Goal: Information Seeking & Learning: Learn about a topic

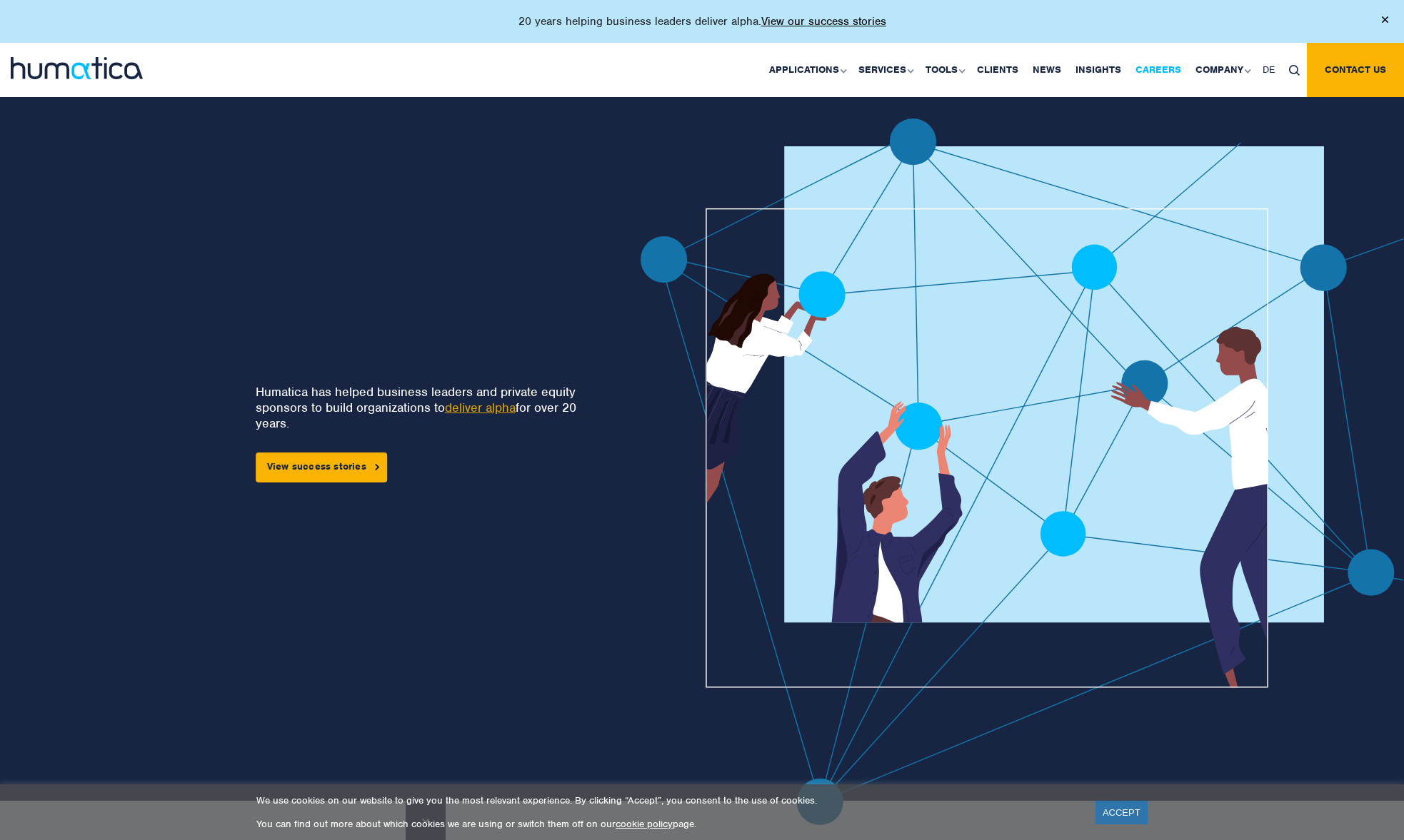
click at [1152, 67] on link "Careers" at bounding box center [1158, 70] width 60 height 54
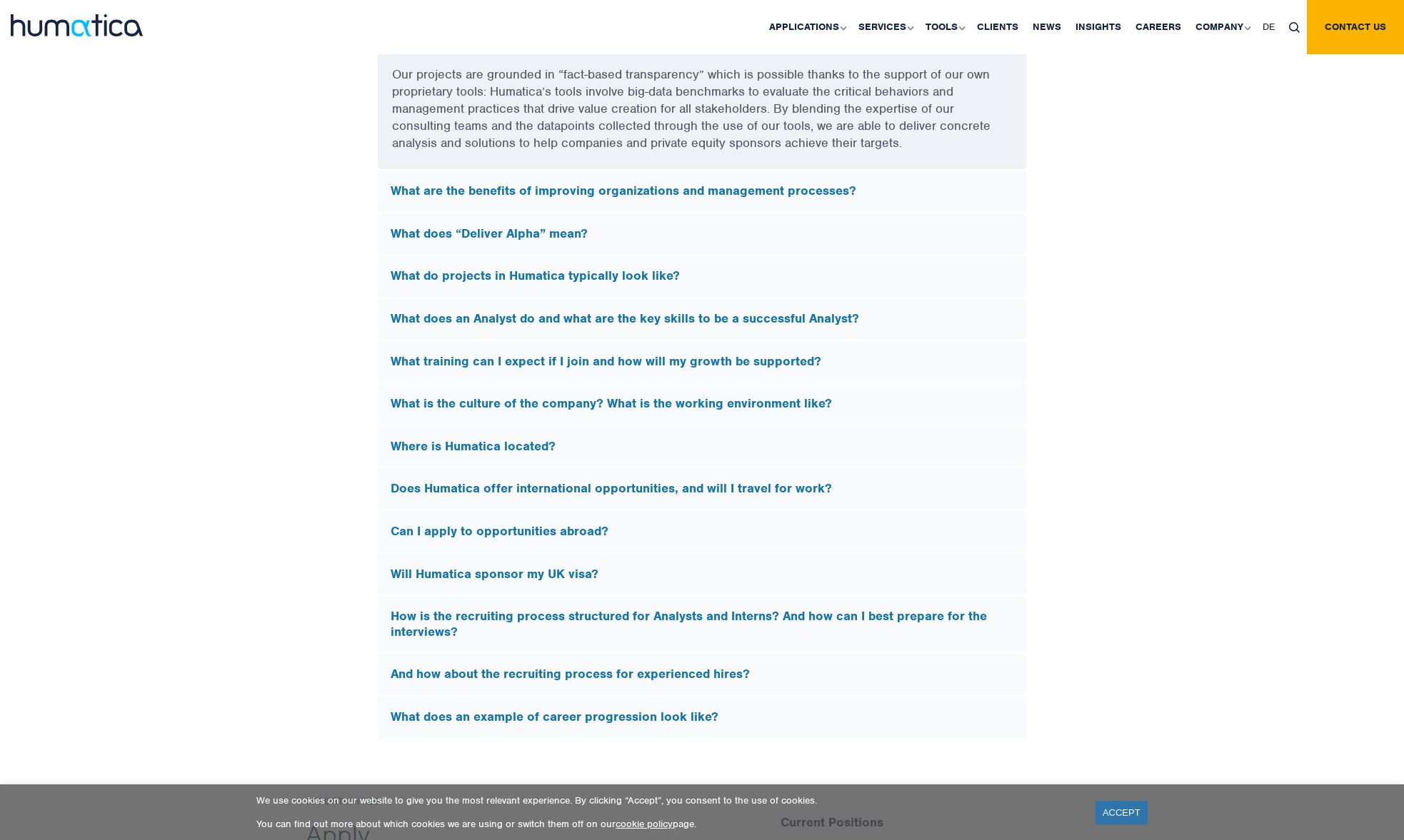
scroll to position [4007, 0]
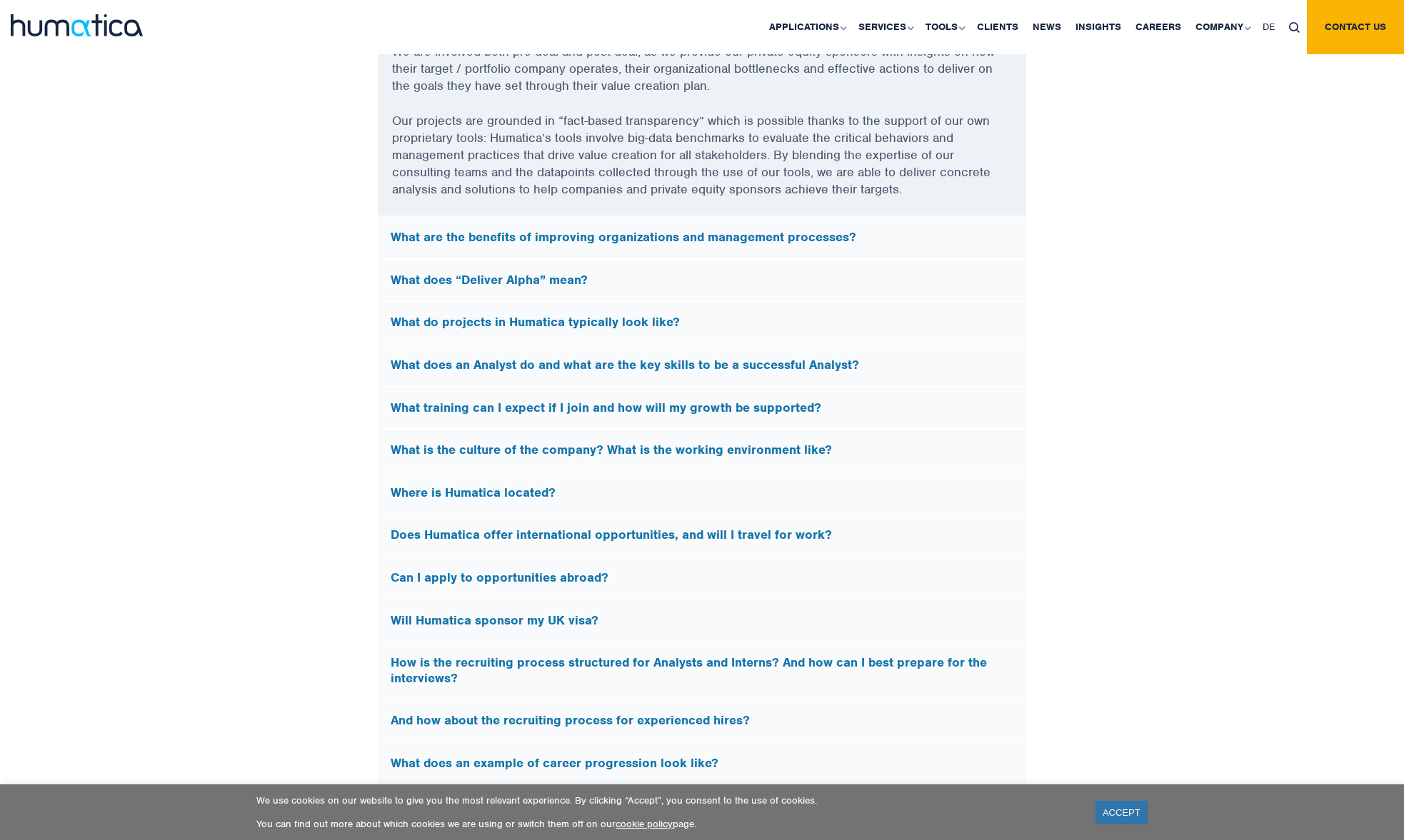
click at [651, 272] on h5 "What does “Deliver Alpha” mean?" at bounding box center [702, 279] width 622 height 15
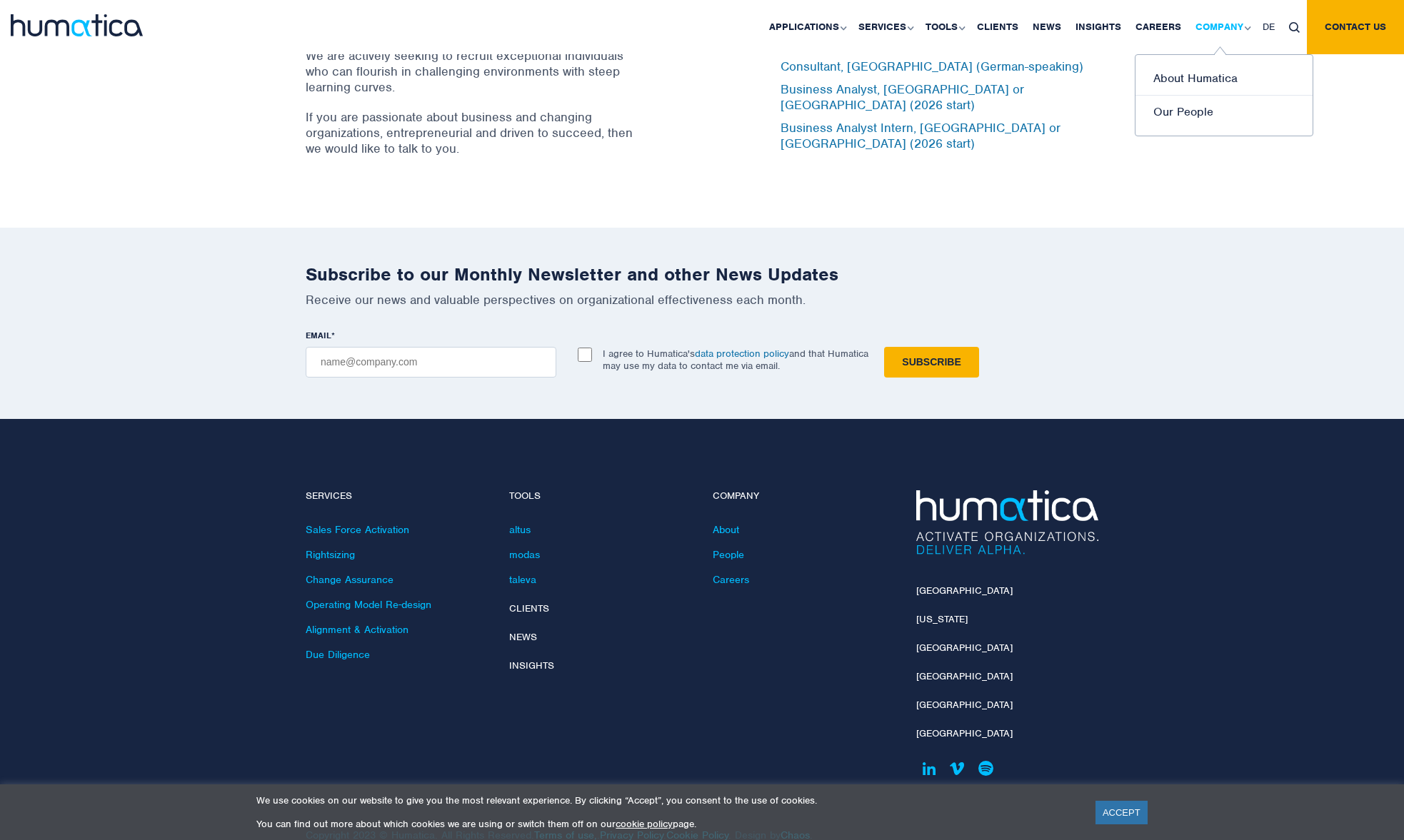
scroll to position [4720, 0]
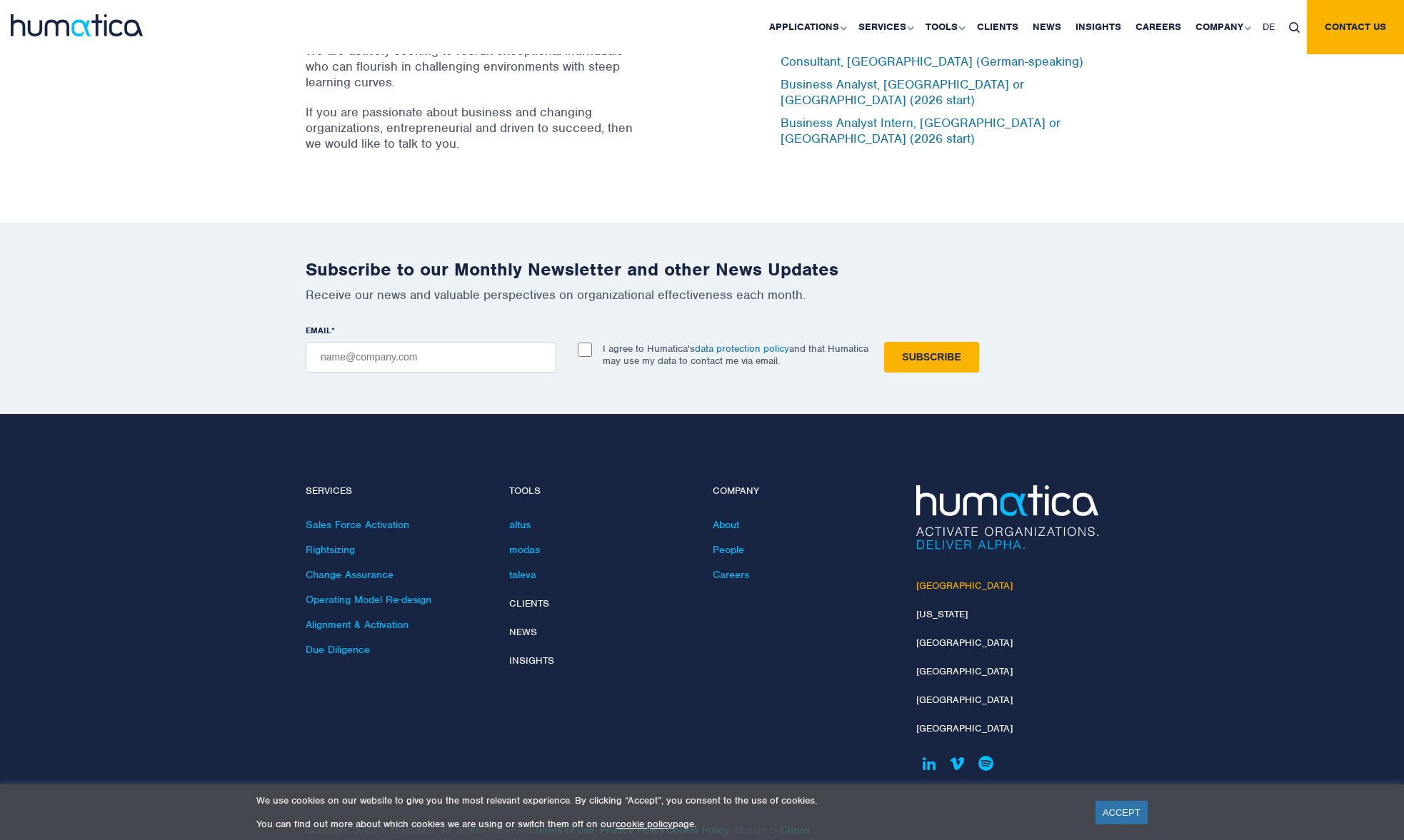
click at [935, 580] on link "[GEOGRAPHIC_DATA]" at bounding box center [964, 585] width 97 height 12
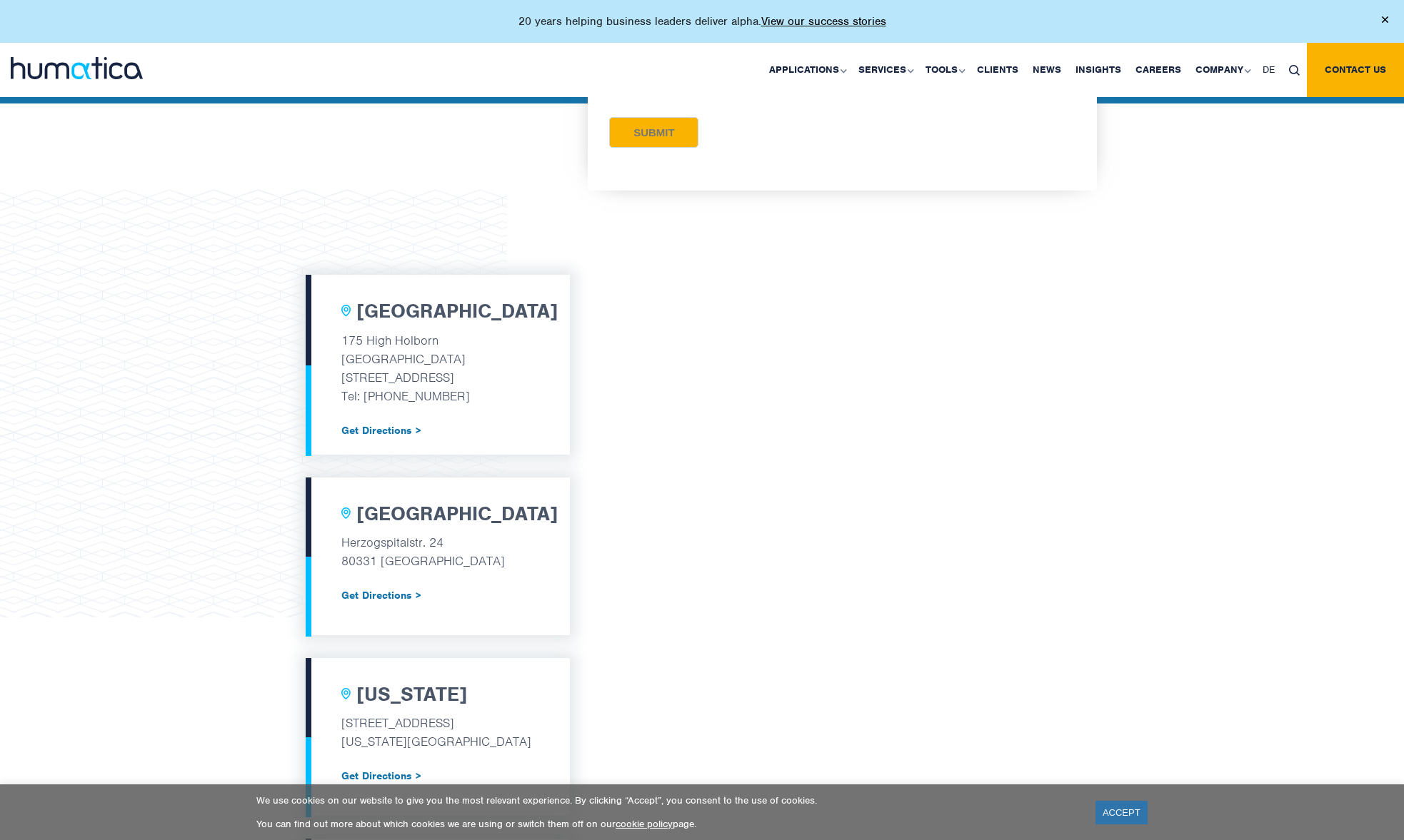
scroll to position [376, 0]
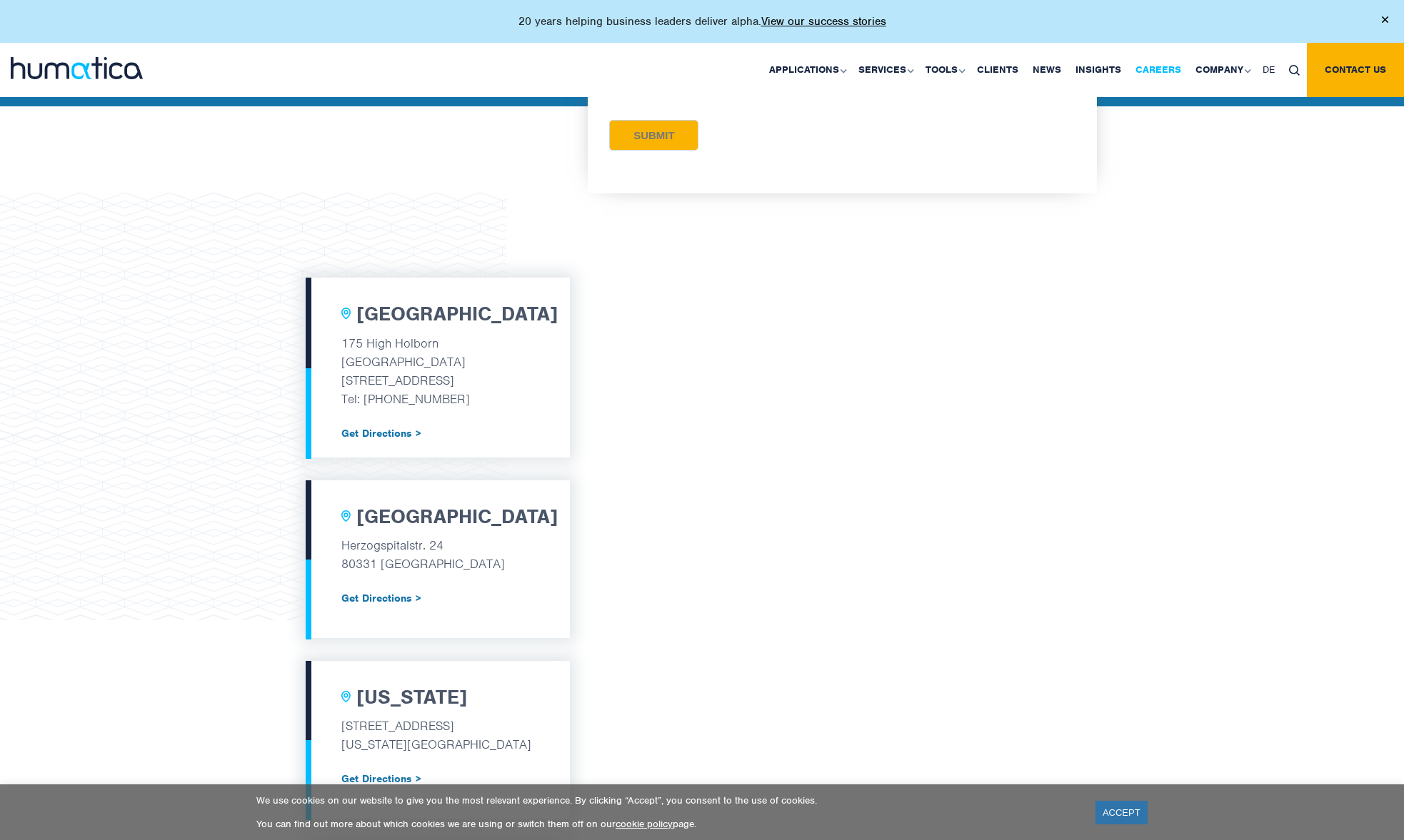
click at [1136, 68] on link "Careers" at bounding box center [1158, 70] width 60 height 54
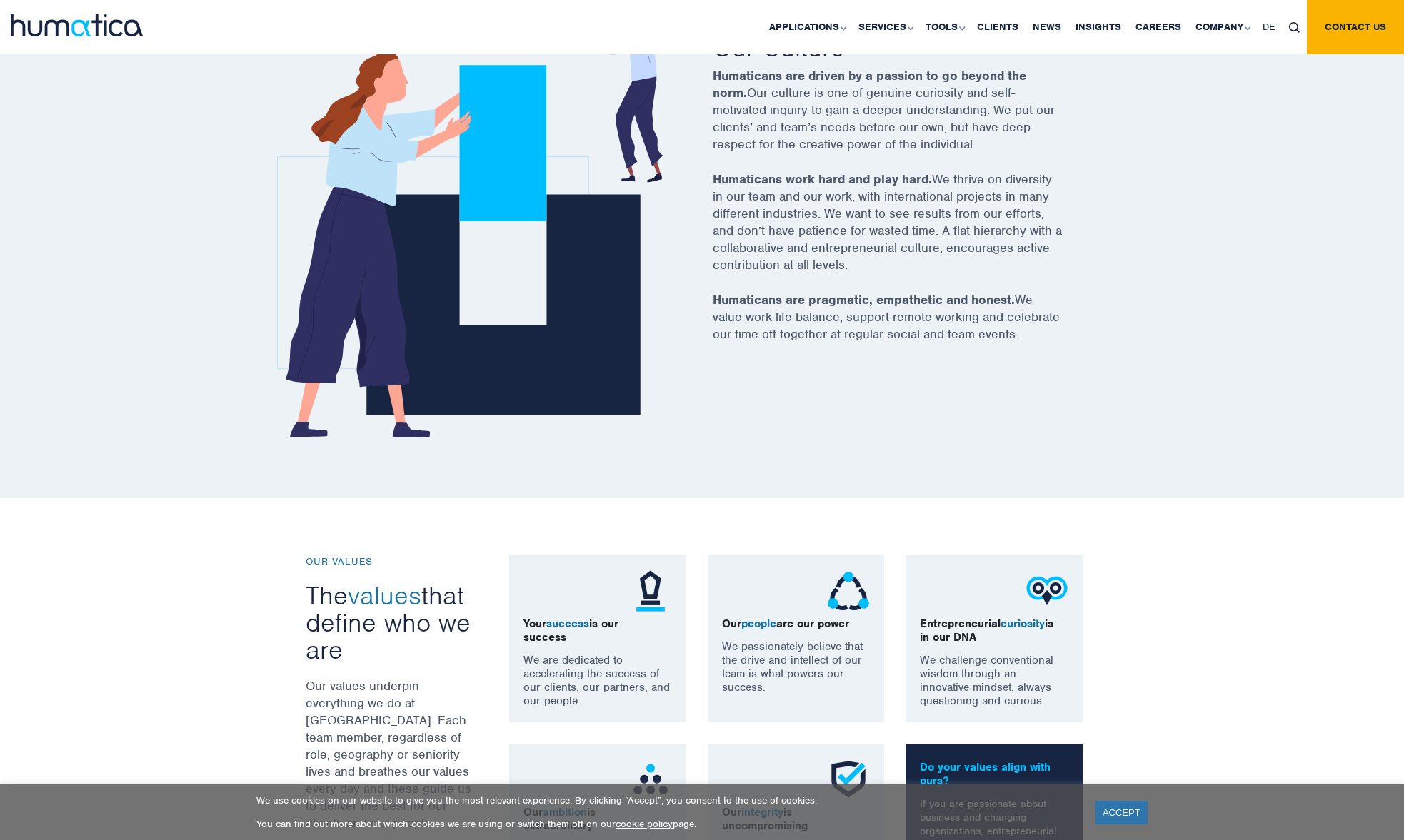
scroll to position [382, 0]
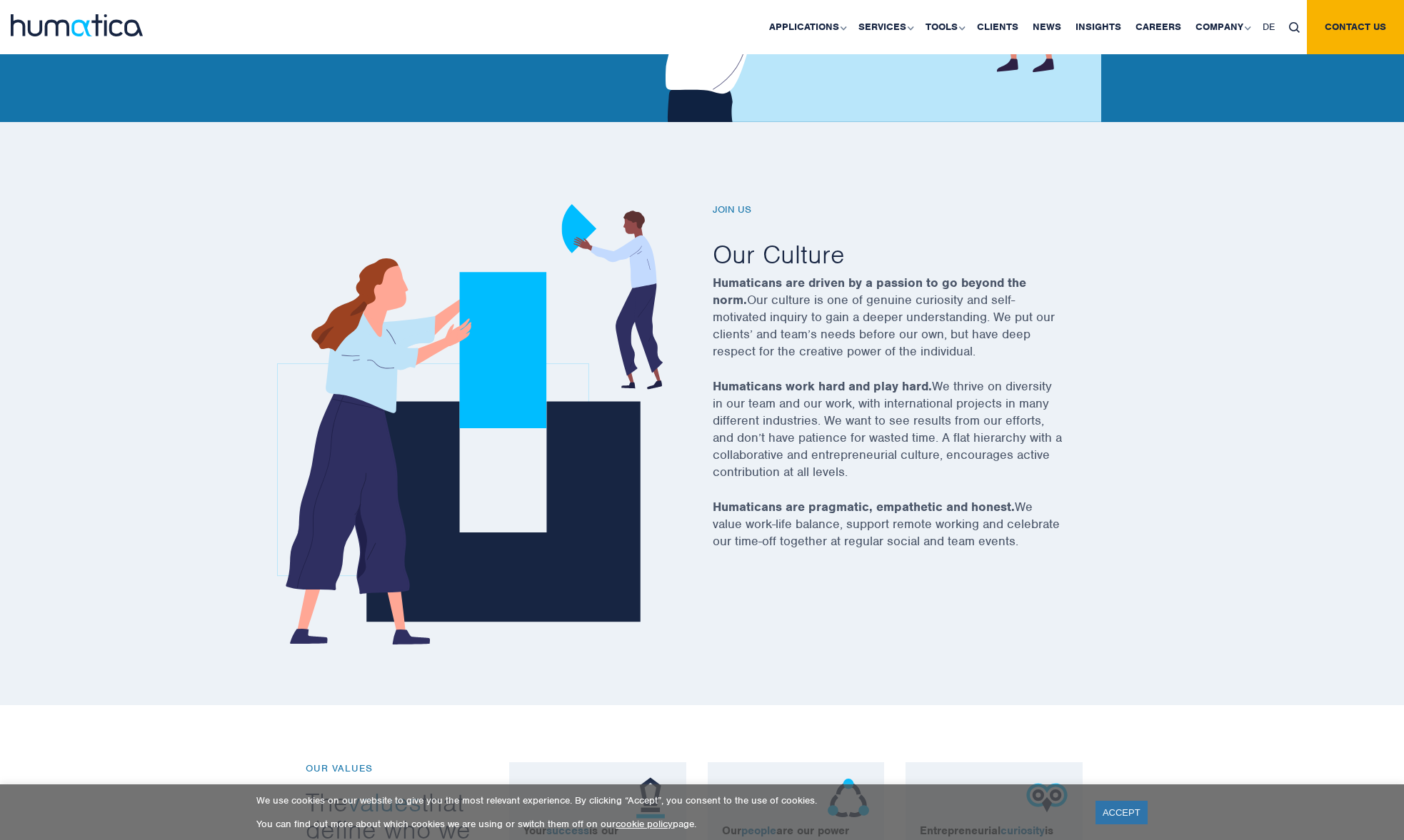
click at [743, 204] on h6 "Join us" at bounding box center [906, 210] width 385 height 12
click at [740, 204] on h6 "Join us" at bounding box center [906, 210] width 385 height 12
click at [725, 204] on h6 "Join us" at bounding box center [906, 210] width 385 height 12
click at [751, 204] on h6 "Join us" at bounding box center [906, 210] width 385 height 12
click at [730, 204] on h6 "Join us" at bounding box center [906, 210] width 385 height 12
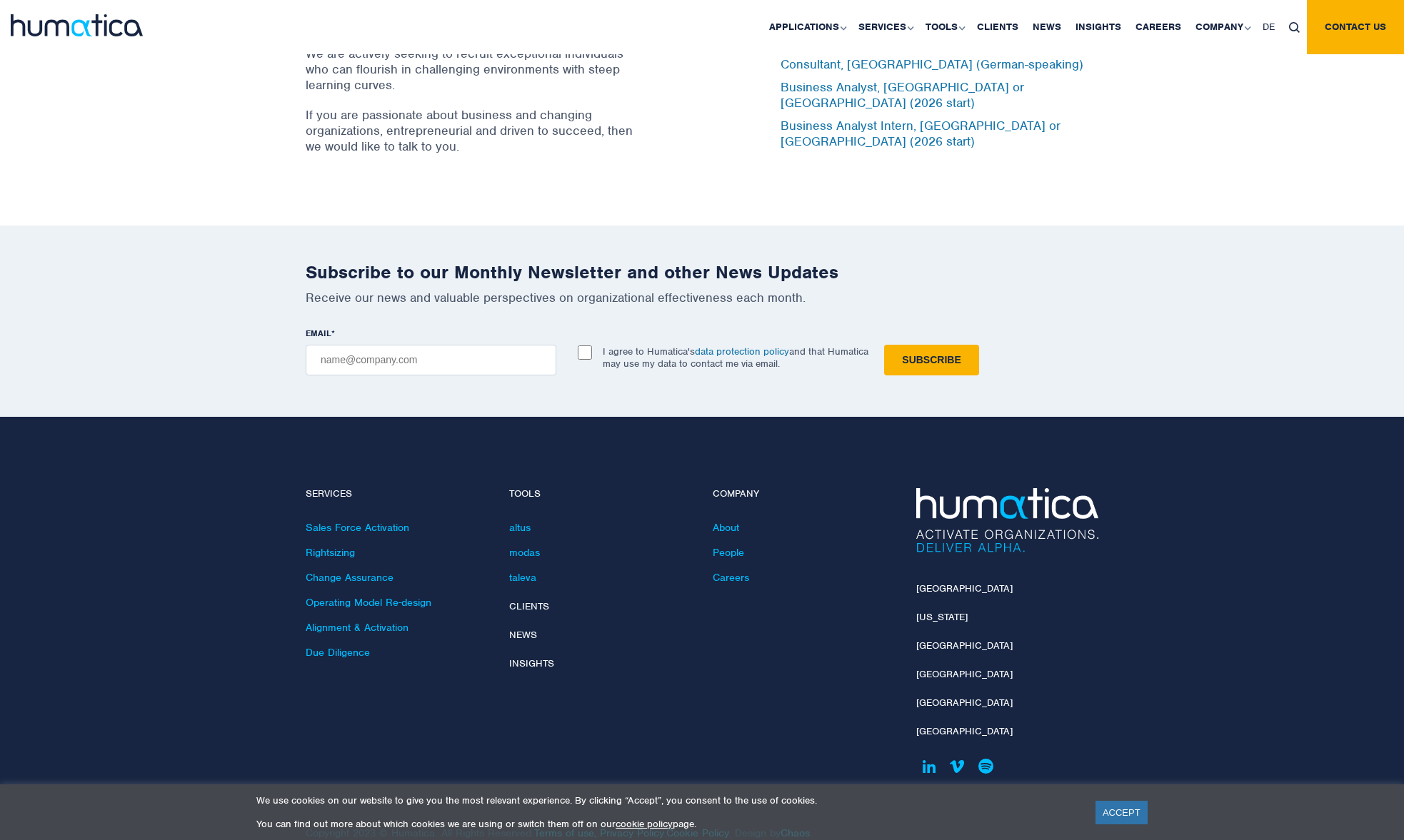
scroll to position [4872, 0]
click at [940, 583] on link "[GEOGRAPHIC_DATA]" at bounding box center [964, 589] width 97 height 12
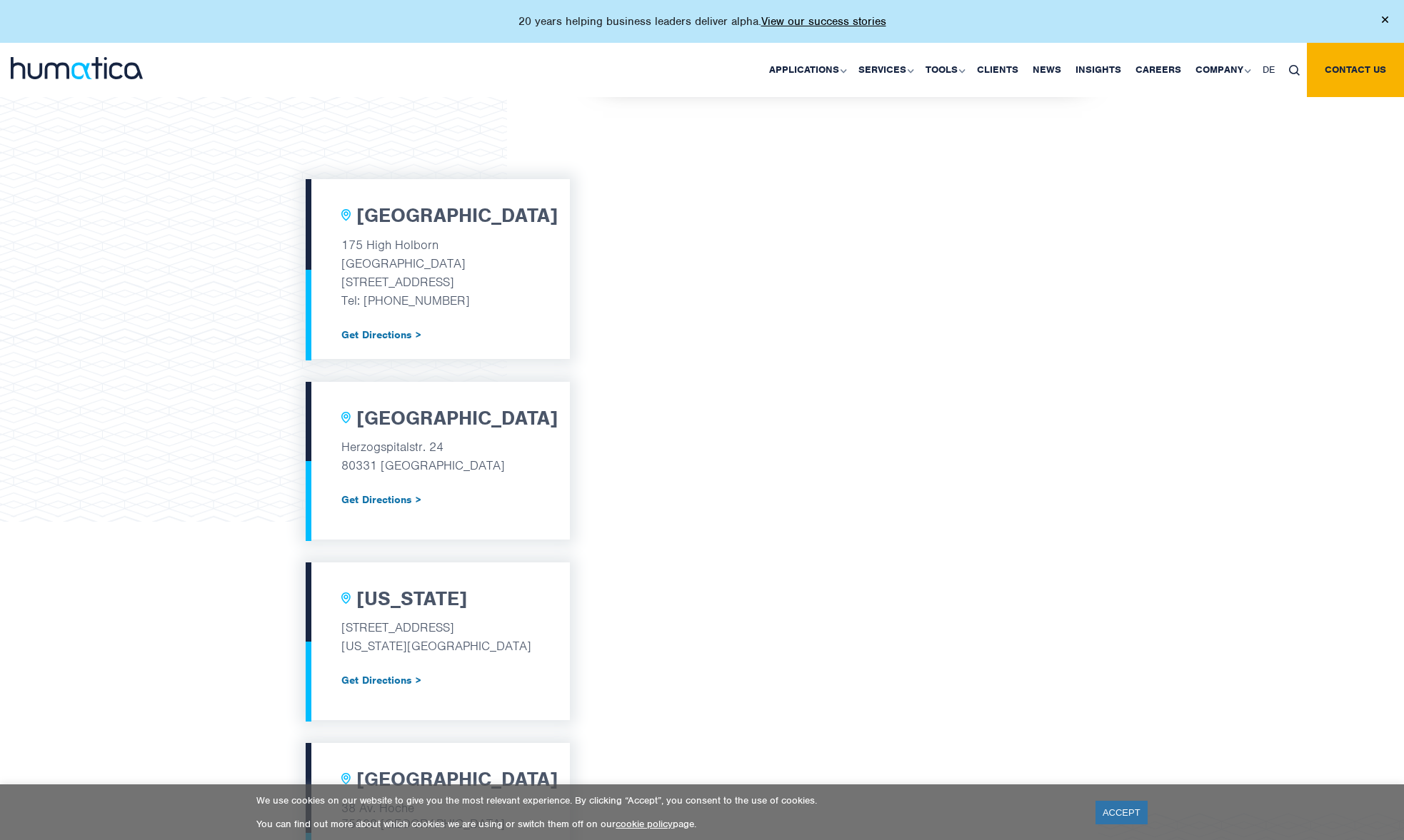
scroll to position [462, 0]
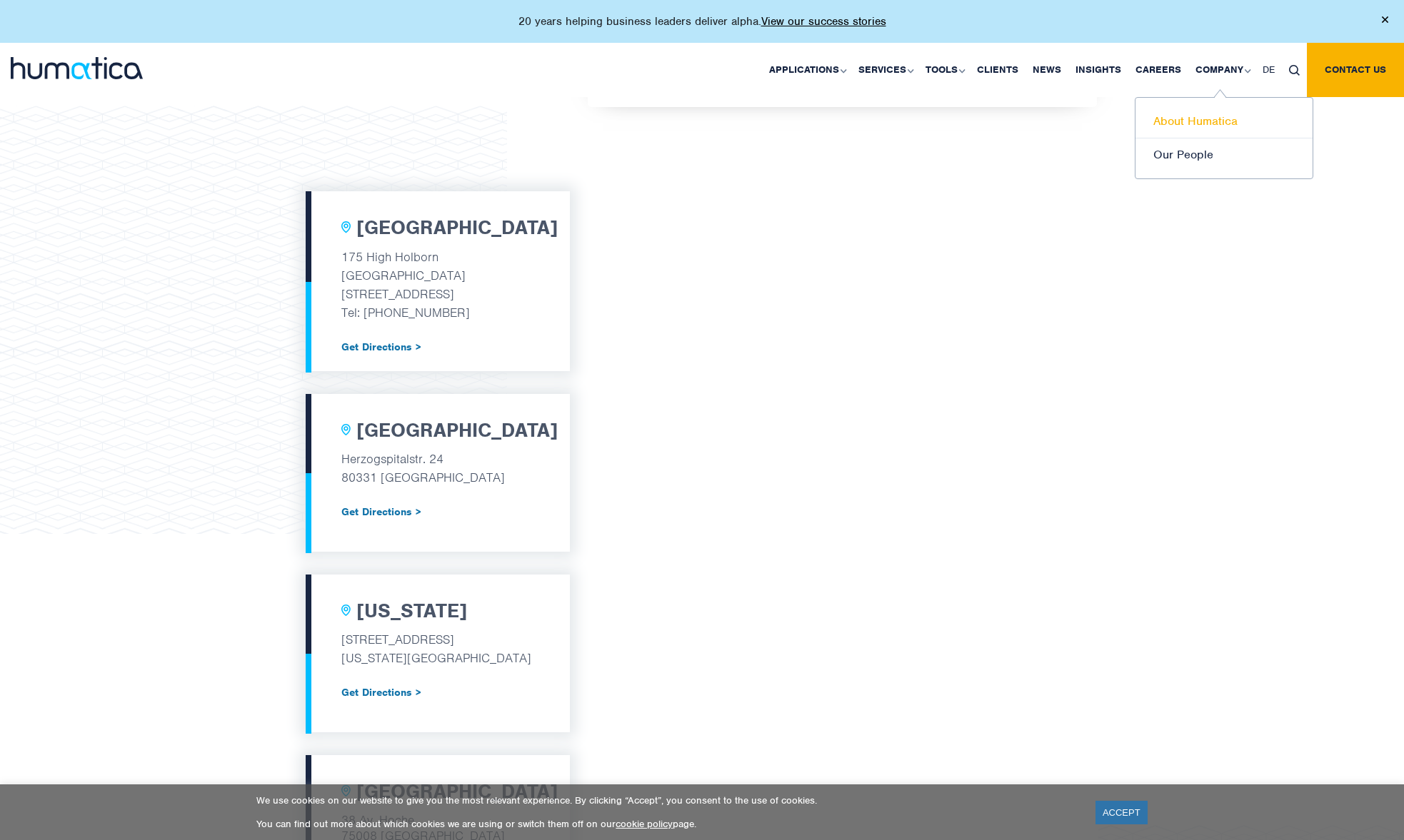
click at [1219, 112] on link "About Humatica" at bounding box center [1224, 121] width 177 height 33
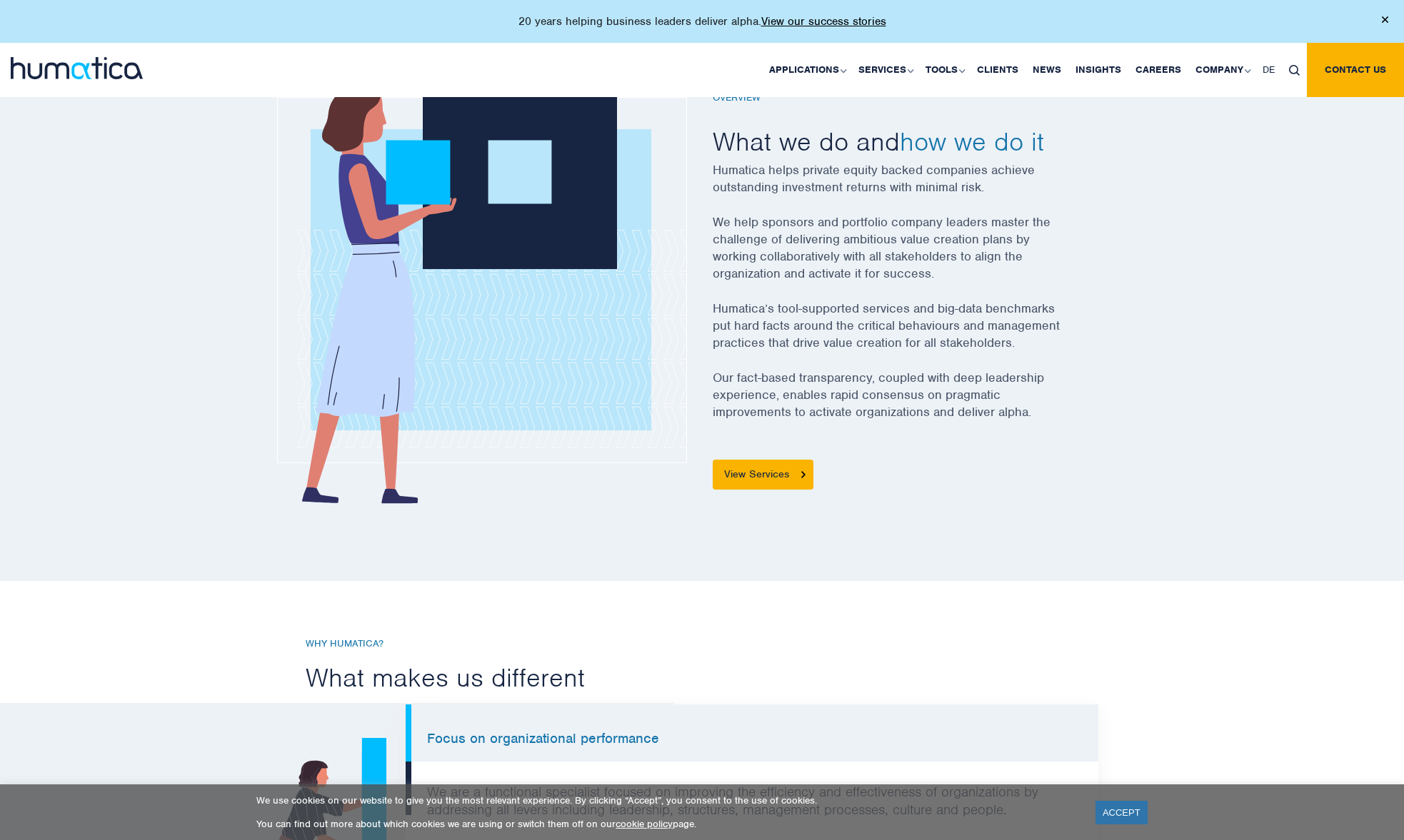
scroll to position [521, 0]
